Goal: Task Accomplishment & Management: Complete application form

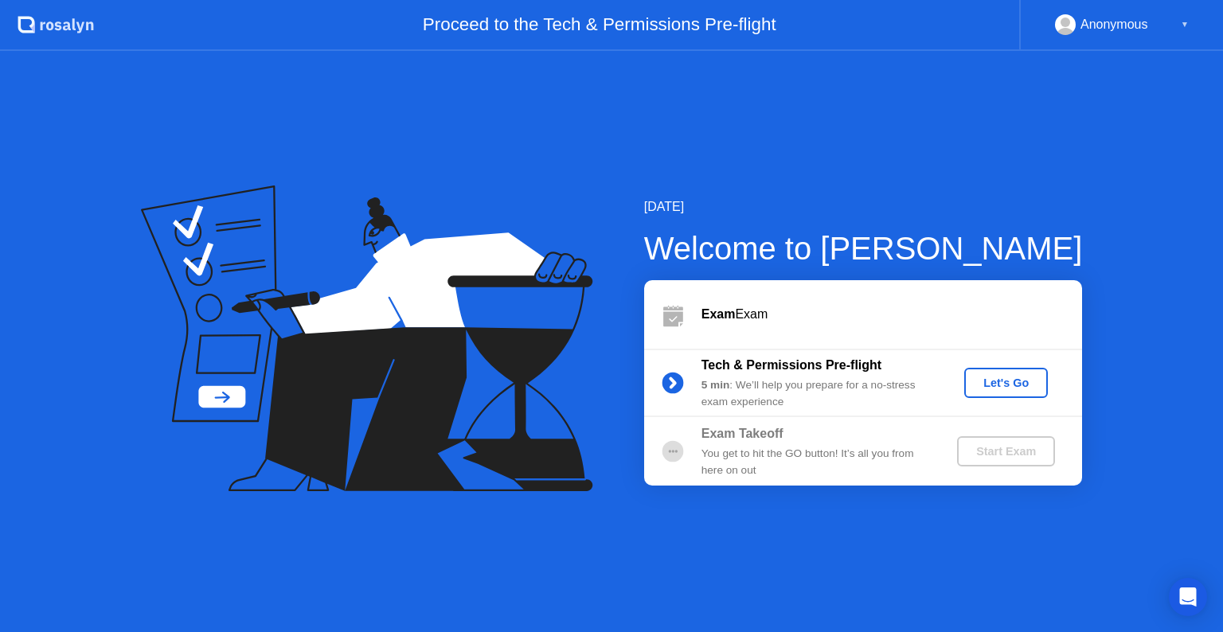
click at [1001, 445] on div "Start Exam" at bounding box center [1005, 451] width 85 height 13
click at [986, 377] on div "Let's Go" at bounding box center [1005, 383] width 71 height 13
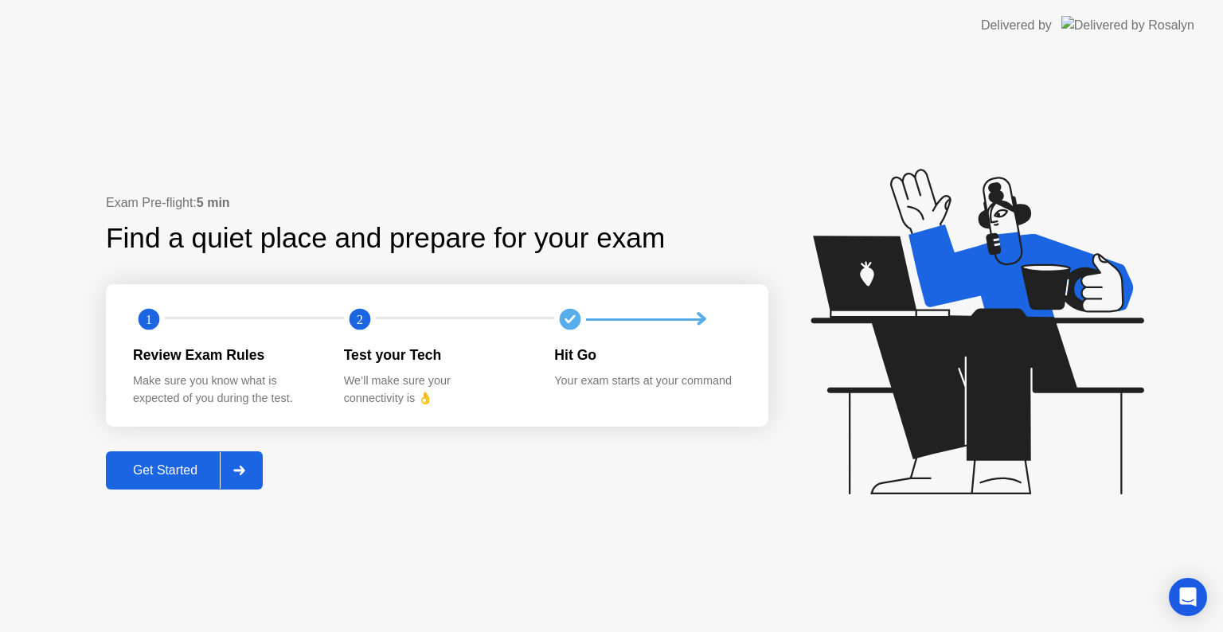
click at [180, 469] on div "Get Started" at bounding box center [165, 470] width 109 height 14
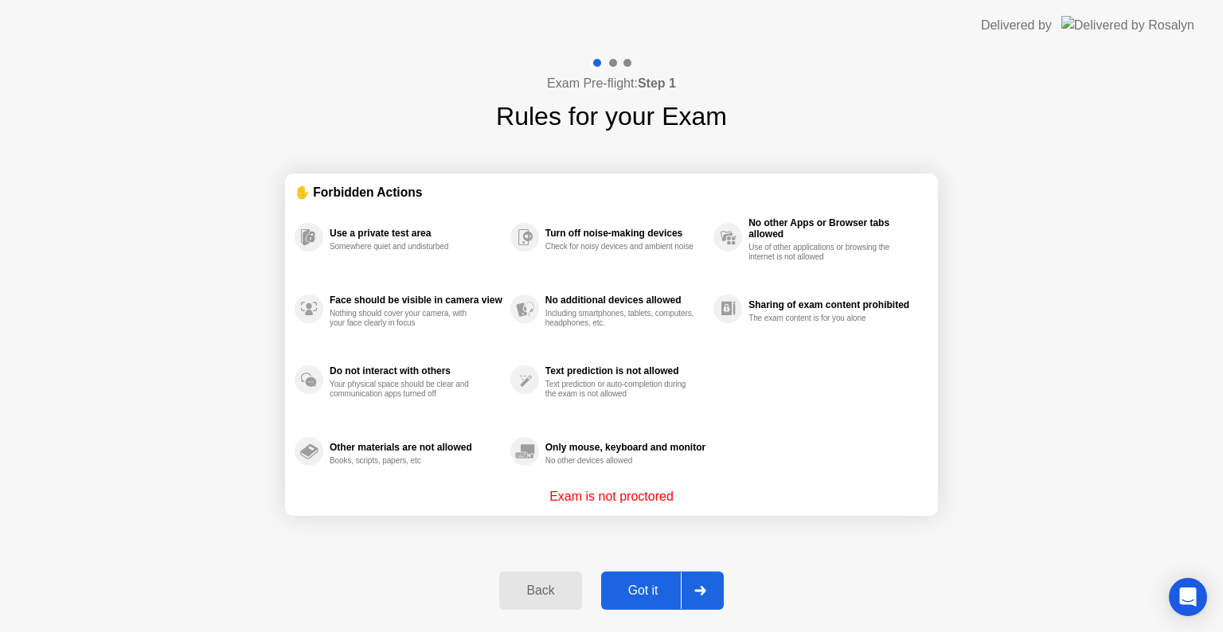
click at [666, 583] on button "Got it" at bounding box center [662, 591] width 123 height 38
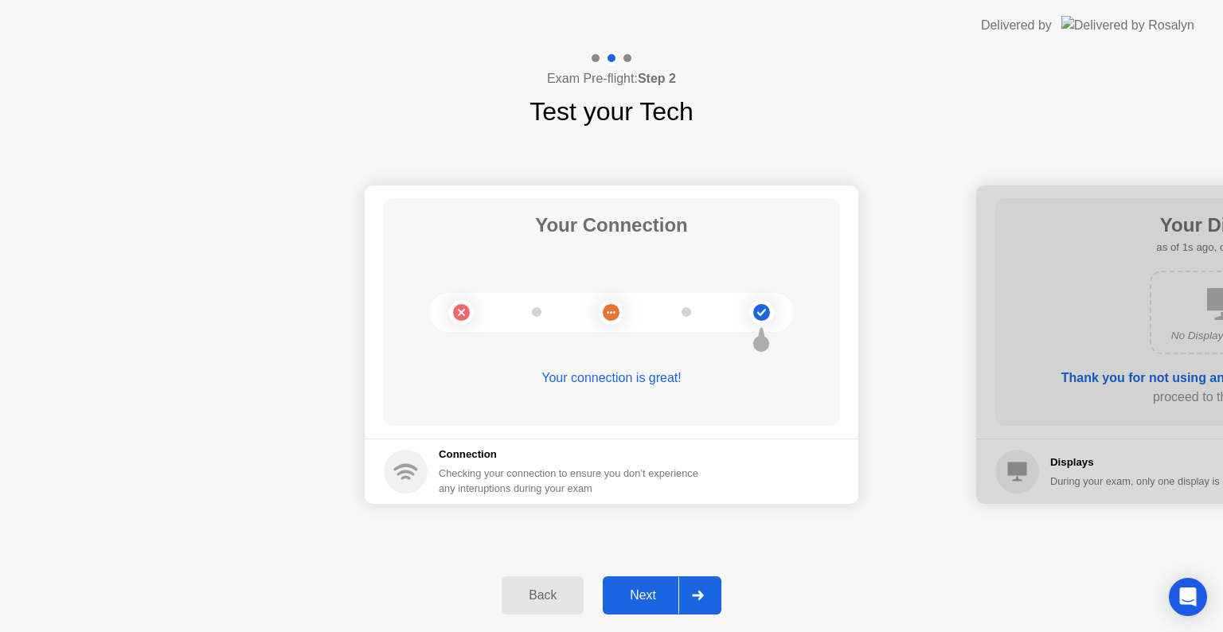
click at [644, 602] on div "Next" at bounding box center [642, 595] width 71 height 14
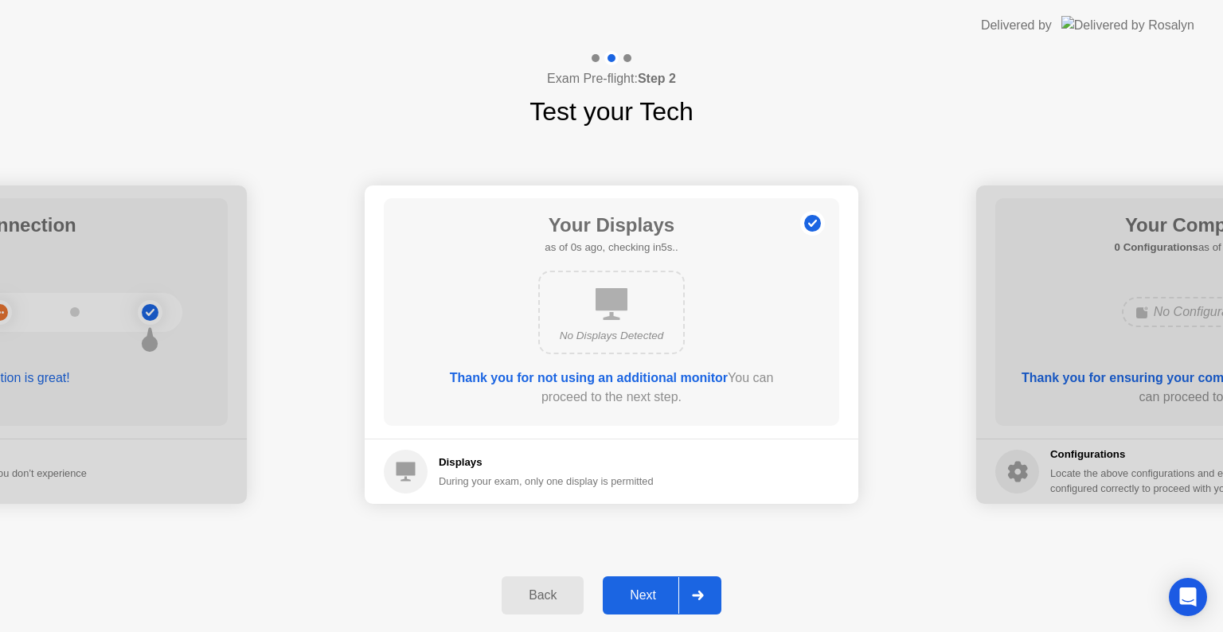
click at [643, 597] on div "Next" at bounding box center [642, 595] width 71 height 14
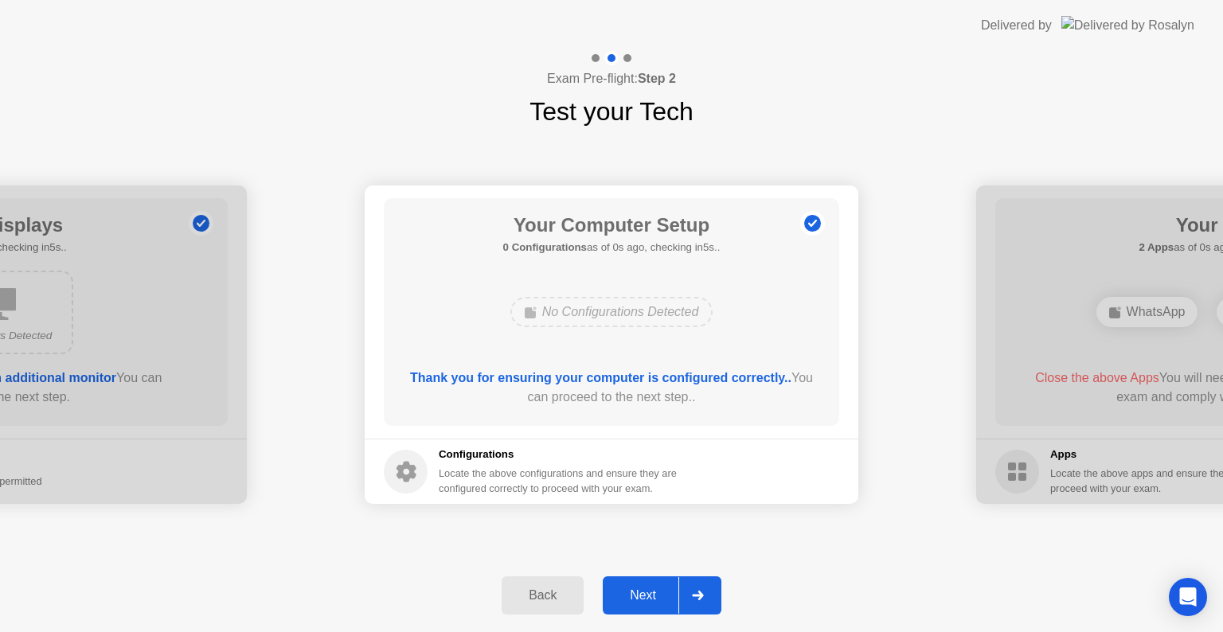
click at [643, 597] on div "Next" at bounding box center [642, 595] width 71 height 14
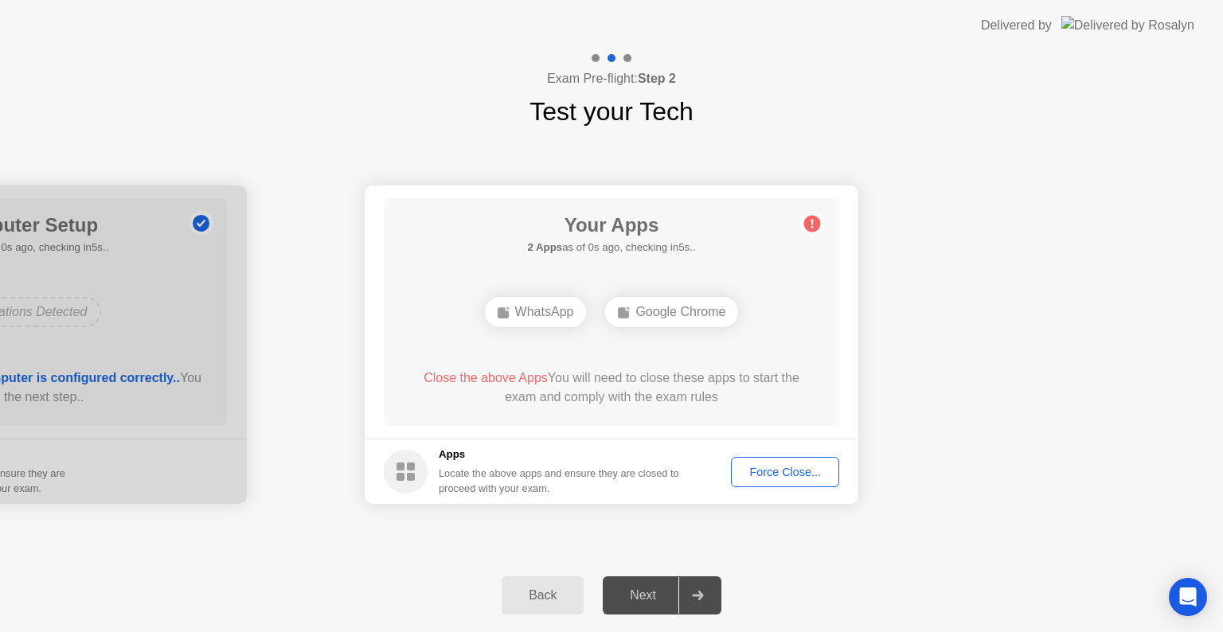
click at [795, 467] on div "Force Close..." at bounding box center [784, 472] width 97 height 13
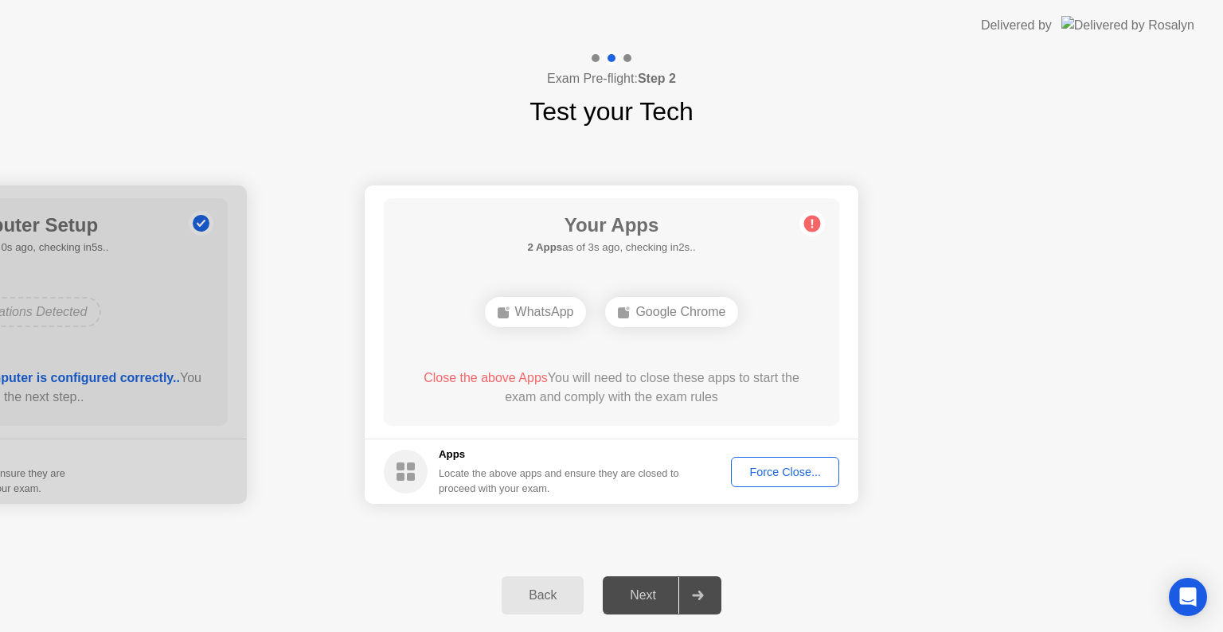
click at [761, 469] on div "Force Close..." at bounding box center [784, 472] width 97 height 13
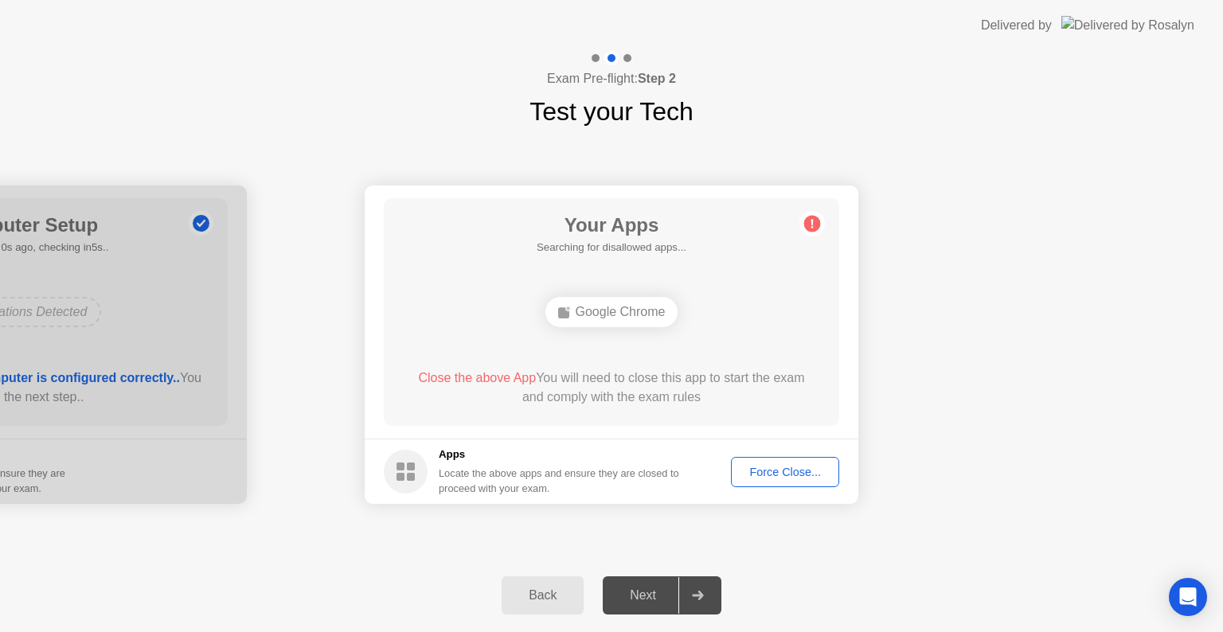
click at [788, 468] on div "Force Close..." at bounding box center [784, 472] width 97 height 13
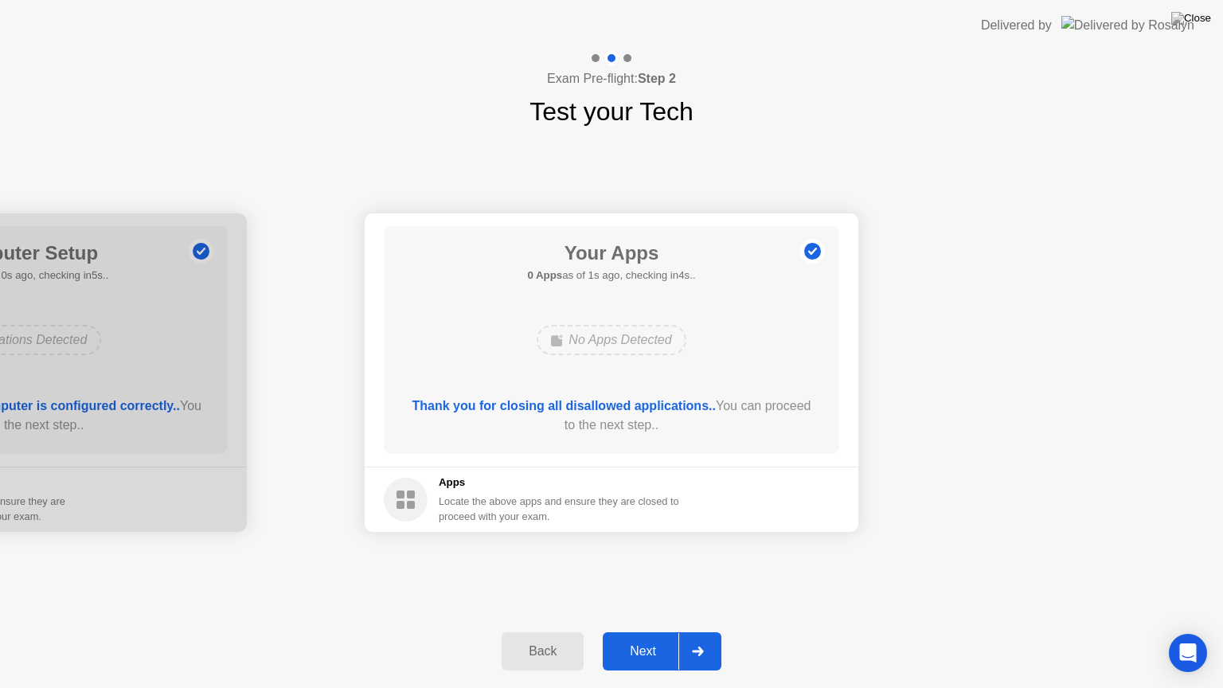
click at [656, 631] on div "Next" at bounding box center [642, 651] width 71 height 14
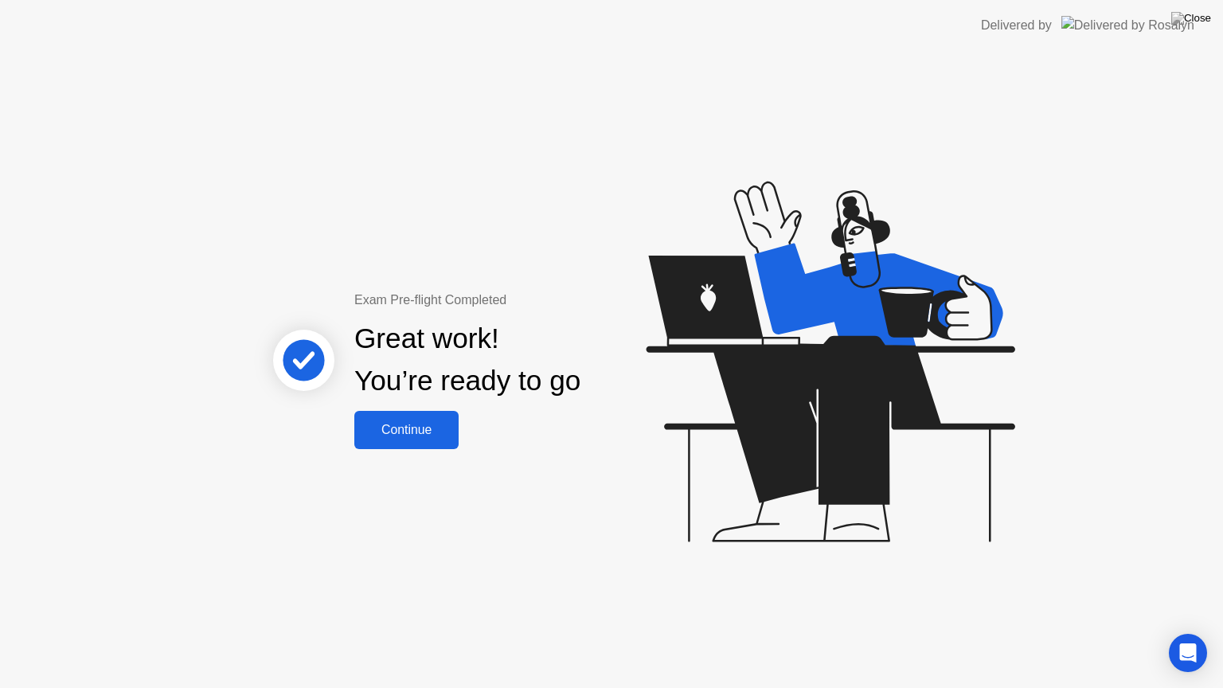
click at [403, 423] on div "Continue" at bounding box center [406, 430] width 95 height 14
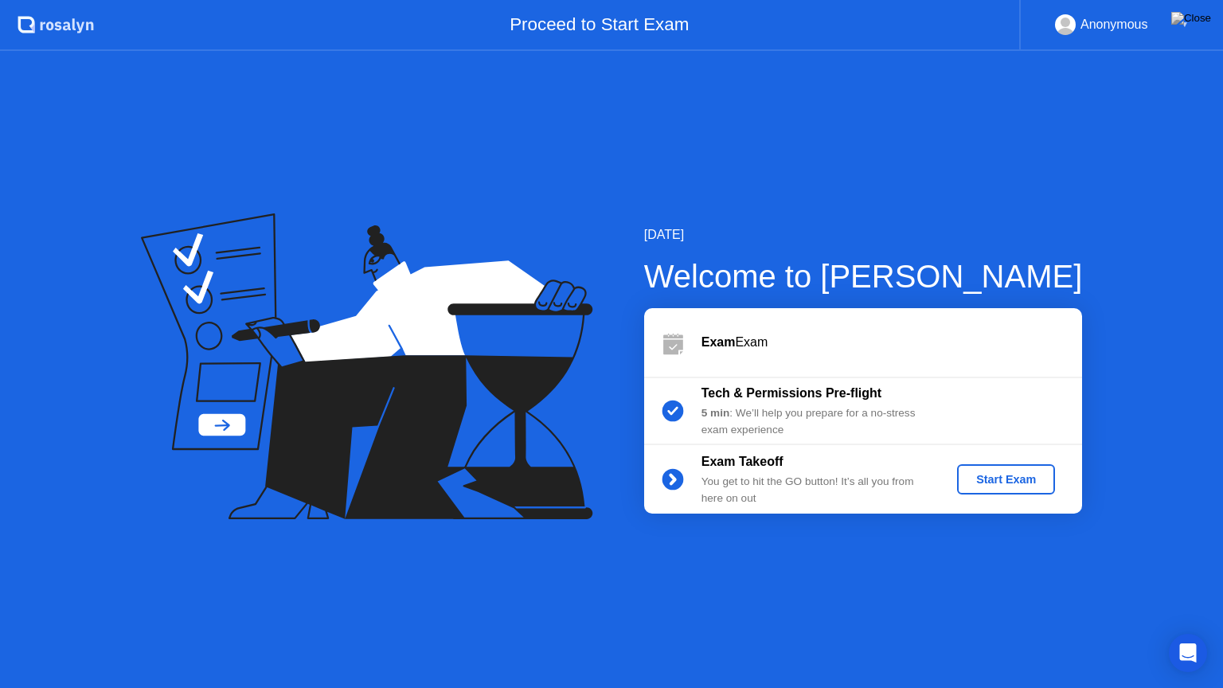
click at [1034, 498] on div "Exam Takeoff You get to hit the GO button! It’s all you from here on out Start …" at bounding box center [863, 479] width 438 height 68
click at [1029, 476] on div "Start Exam" at bounding box center [1005, 479] width 85 height 13
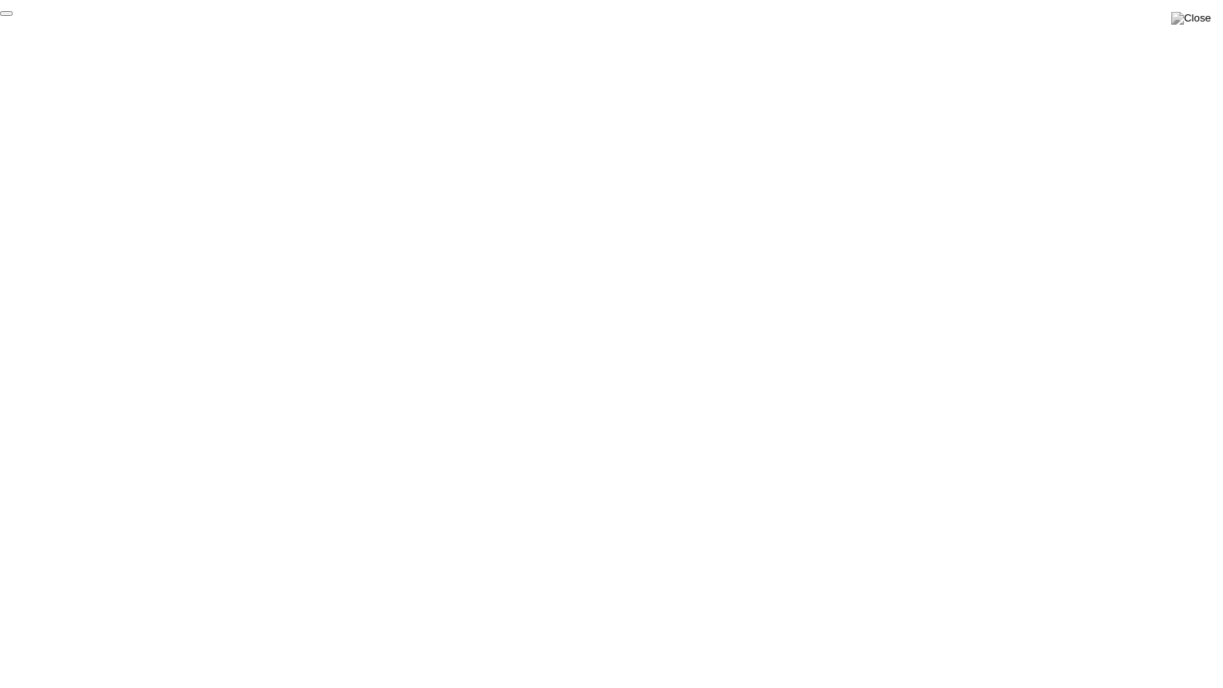
click div "End Proctoring Session"
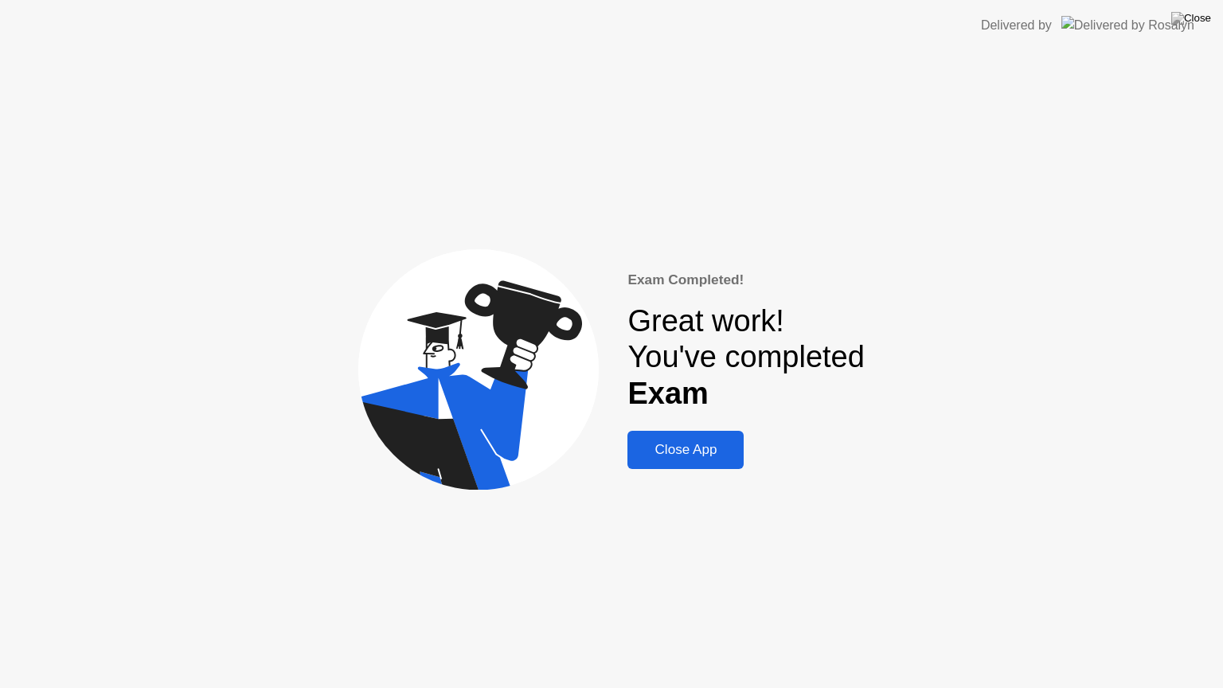
click at [697, 434] on button "Close App" at bounding box center [685, 450] width 116 height 38
